Goal: Find specific page/section: Find specific page/section

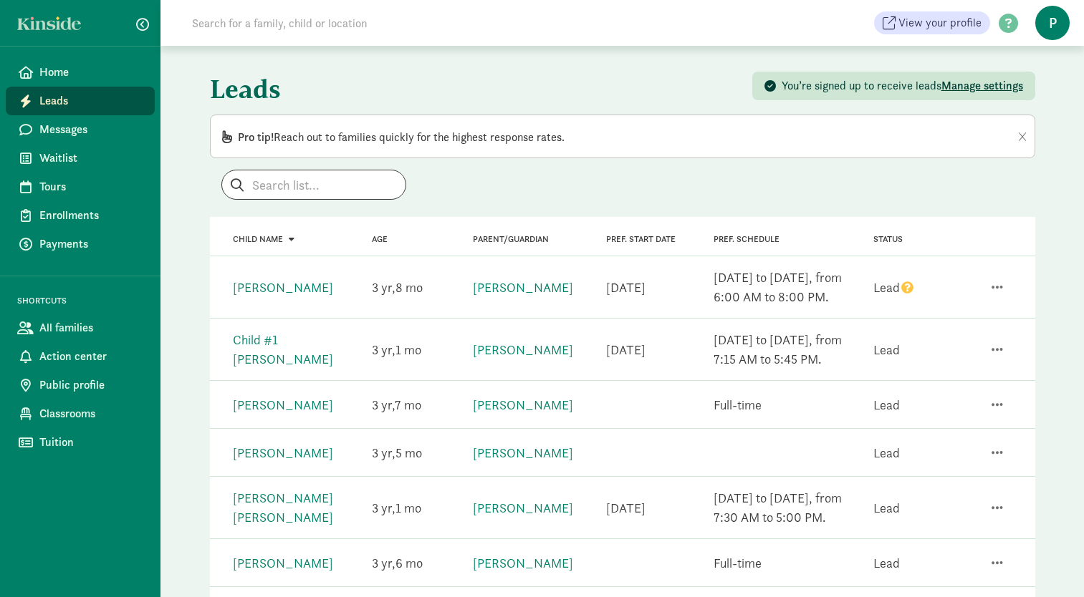
scroll to position [223, 0]
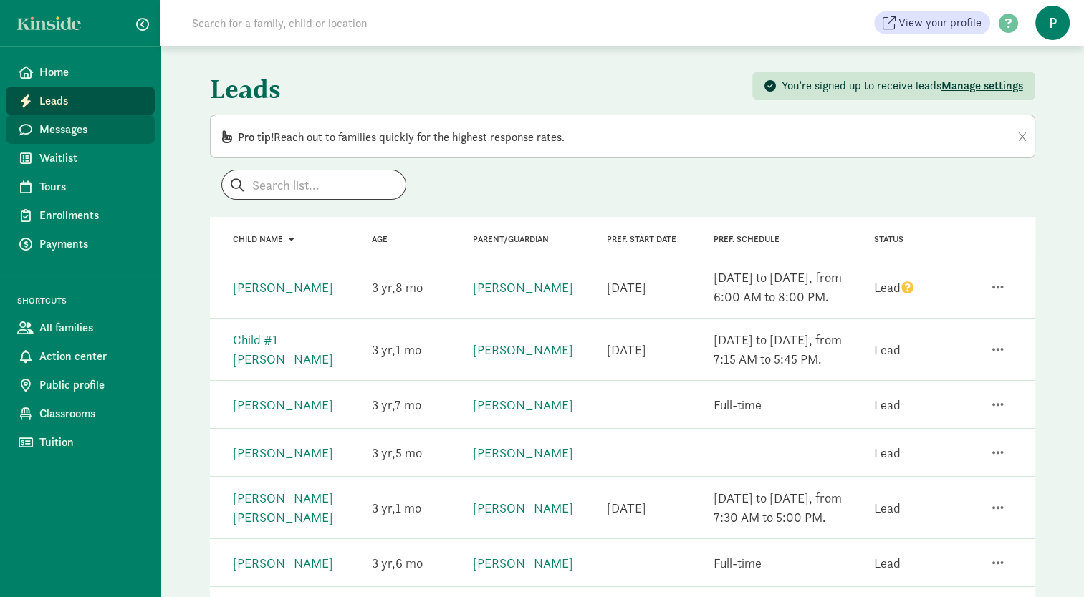
click at [70, 116] on link "Messages" at bounding box center [80, 129] width 149 height 29
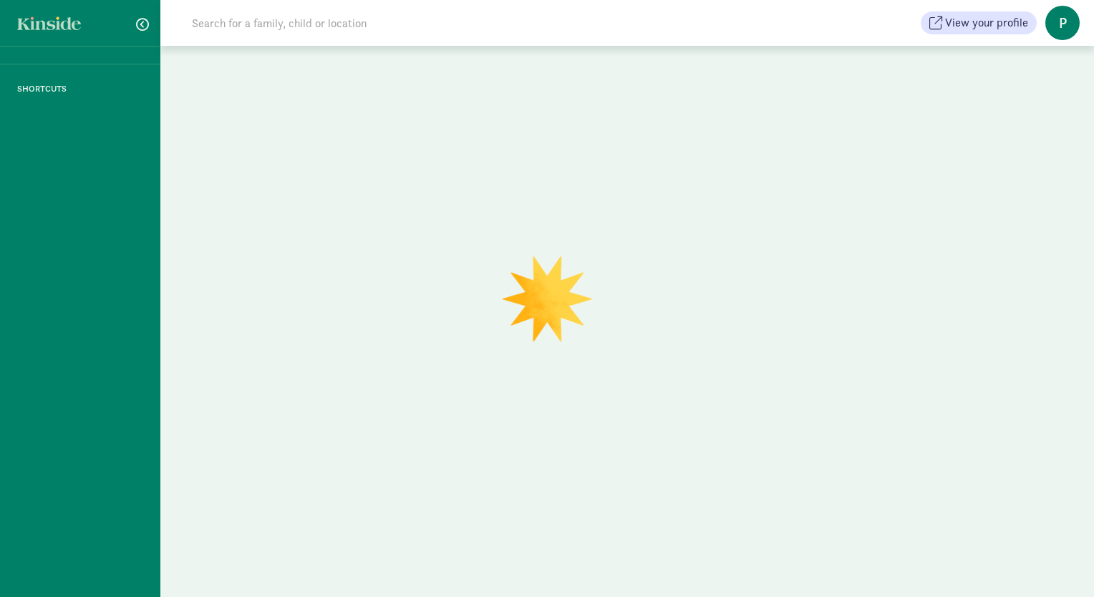
click at [67, 125] on div "SHORTCUTS" at bounding box center [80, 298] width 160 height 597
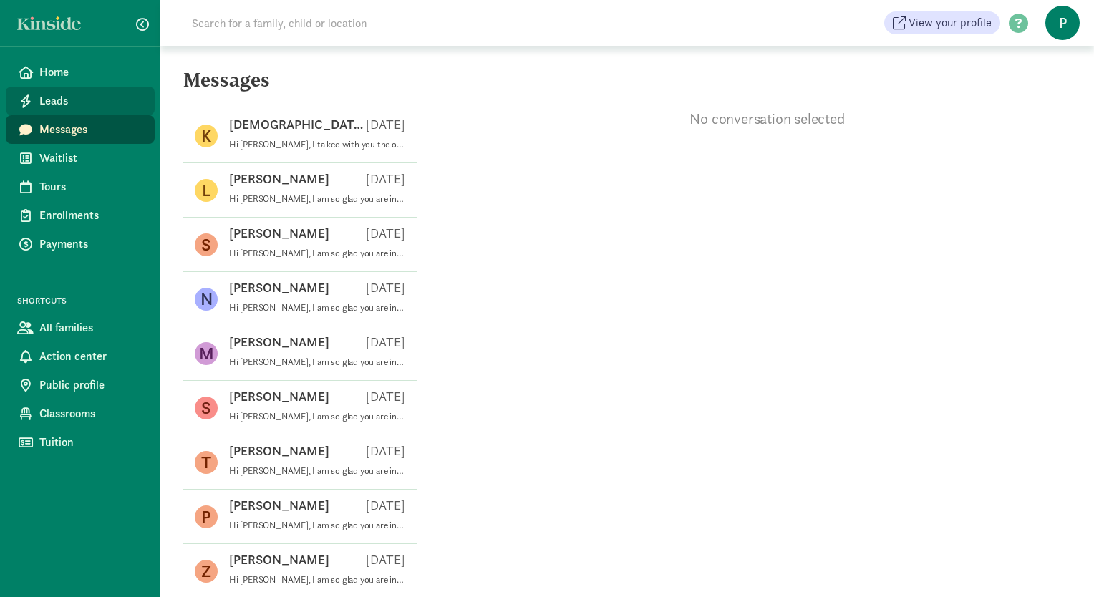
click at [82, 105] on span "Leads" at bounding box center [91, 100] width 104 height 17
